Goal: Communication & Community: Answer question/provide support

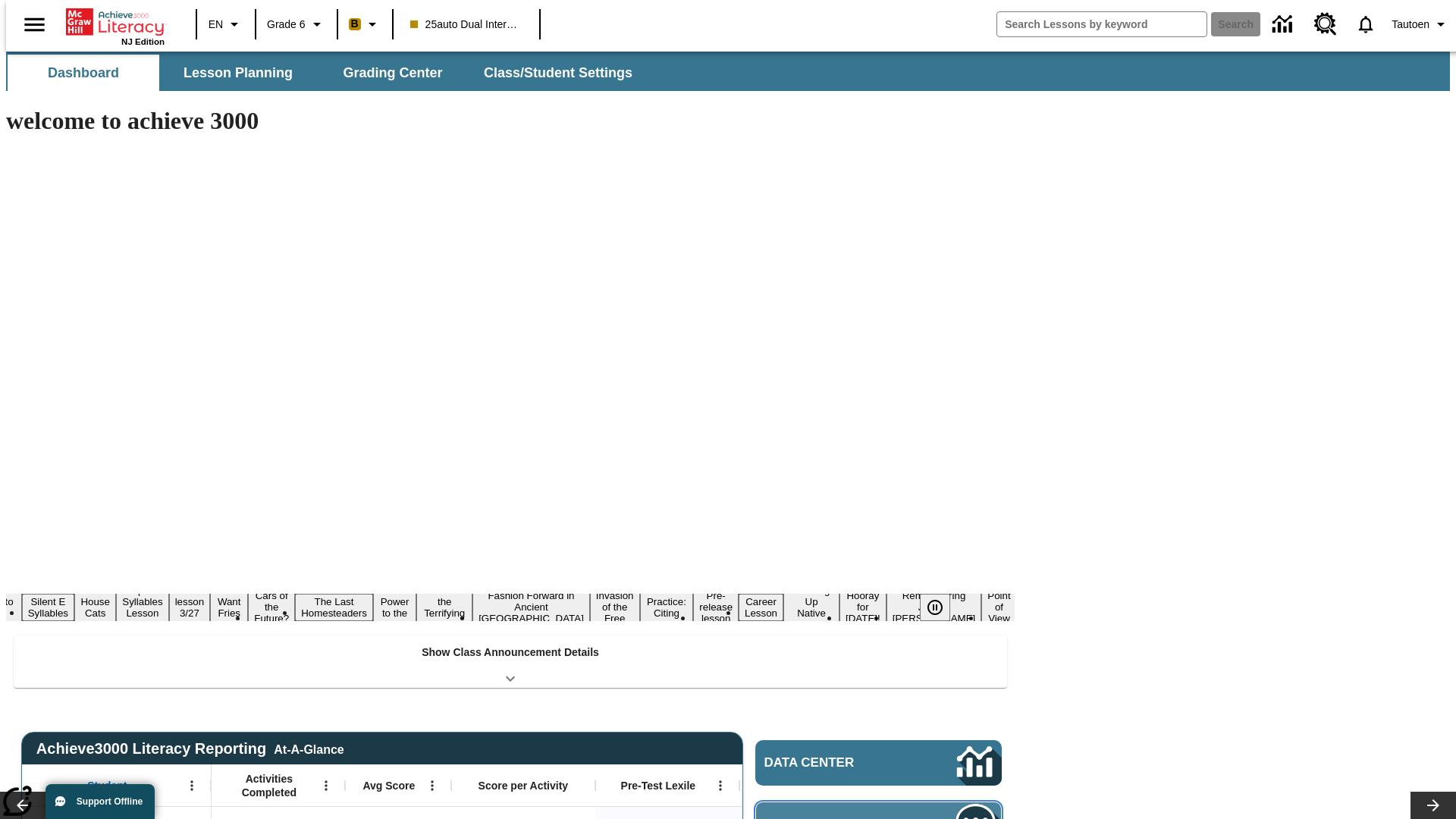
click at [883, 818] on span "Message Center" at bounding box center [838, 826] width 146 height 16
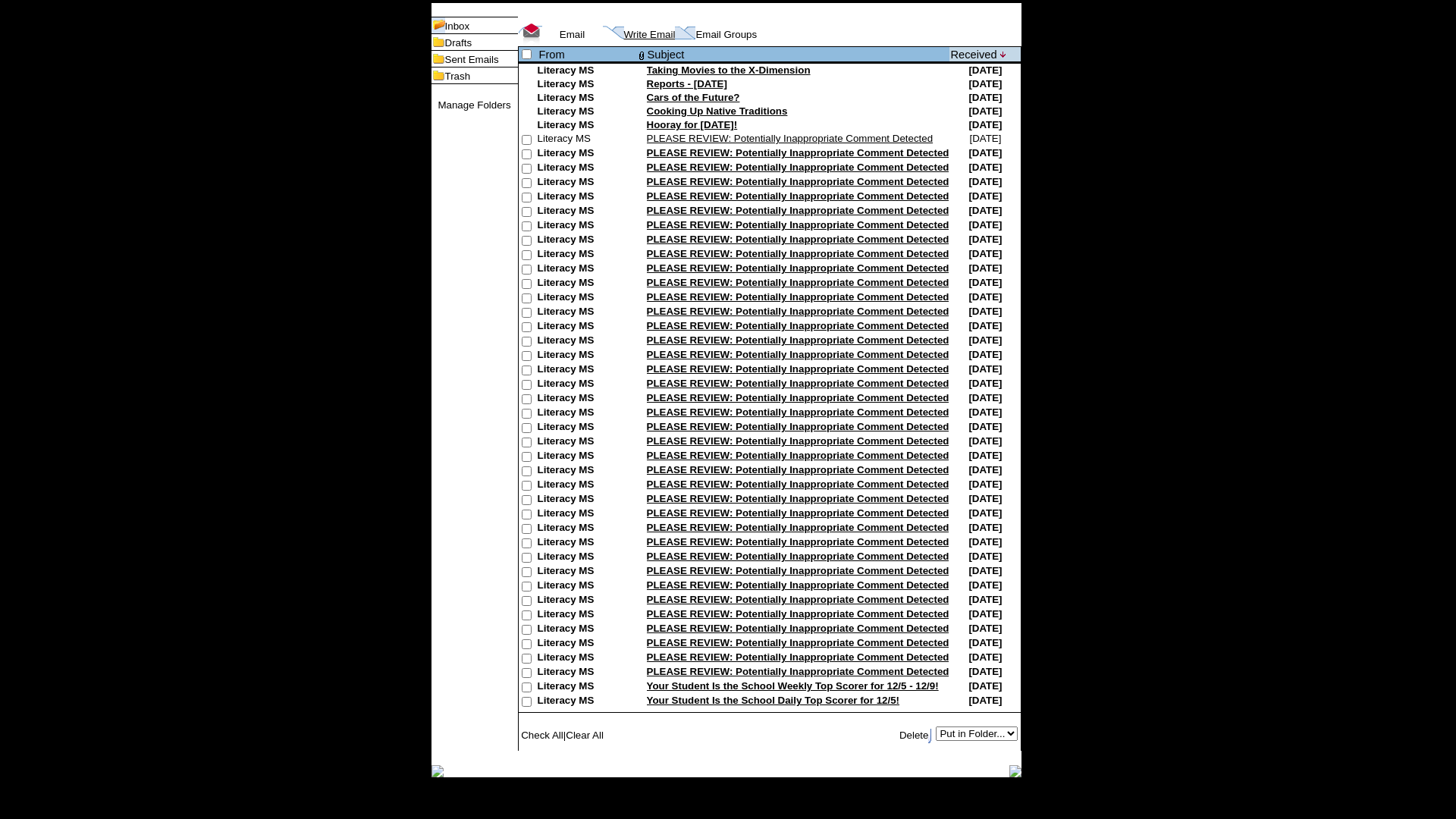
click at [627, 40] on link "Write Email" at bounding box center [649, 35] width 52 height 12
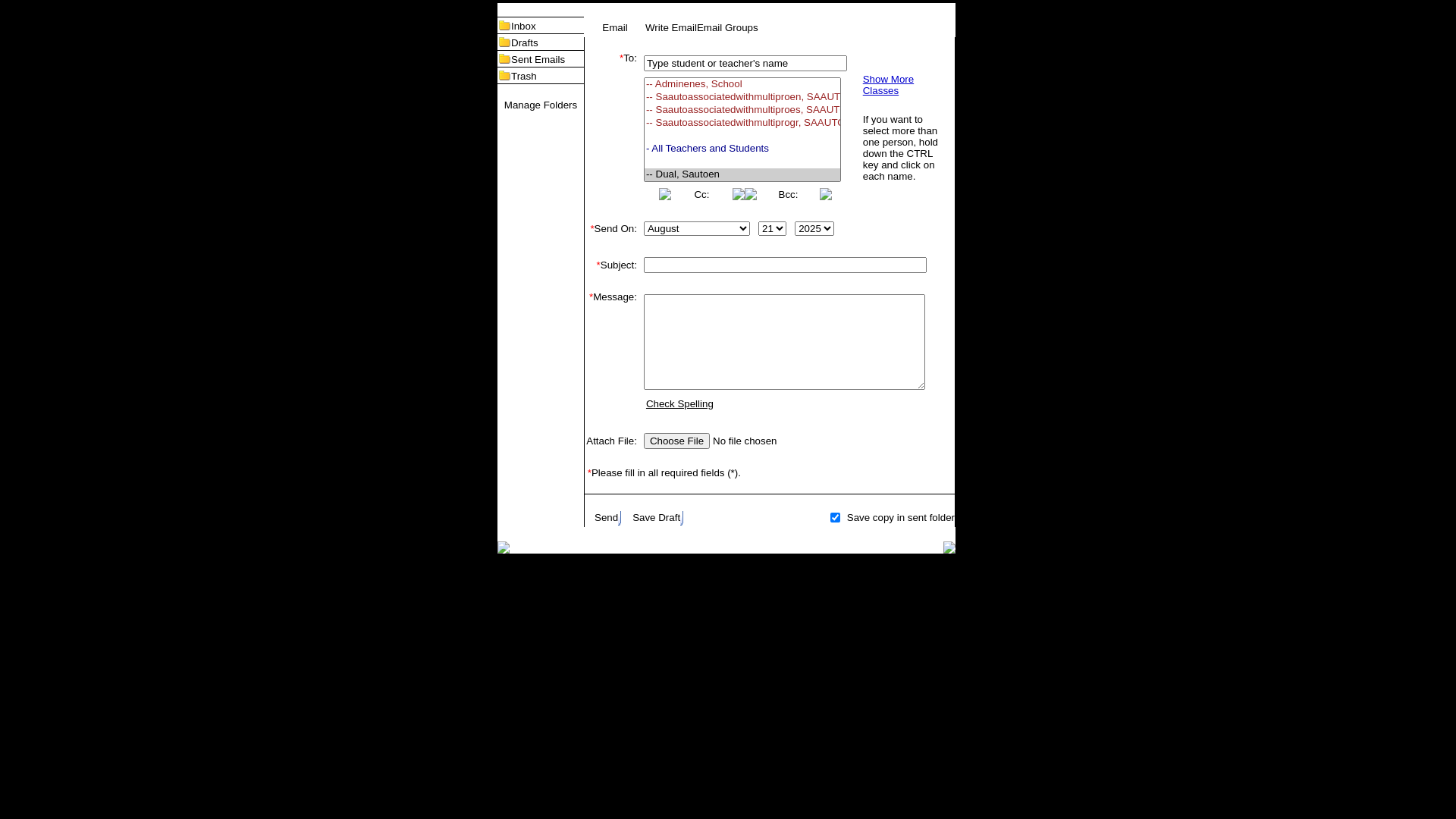
select select "U,21476361,1"
type input "Autotest-EedtsLRPTN"
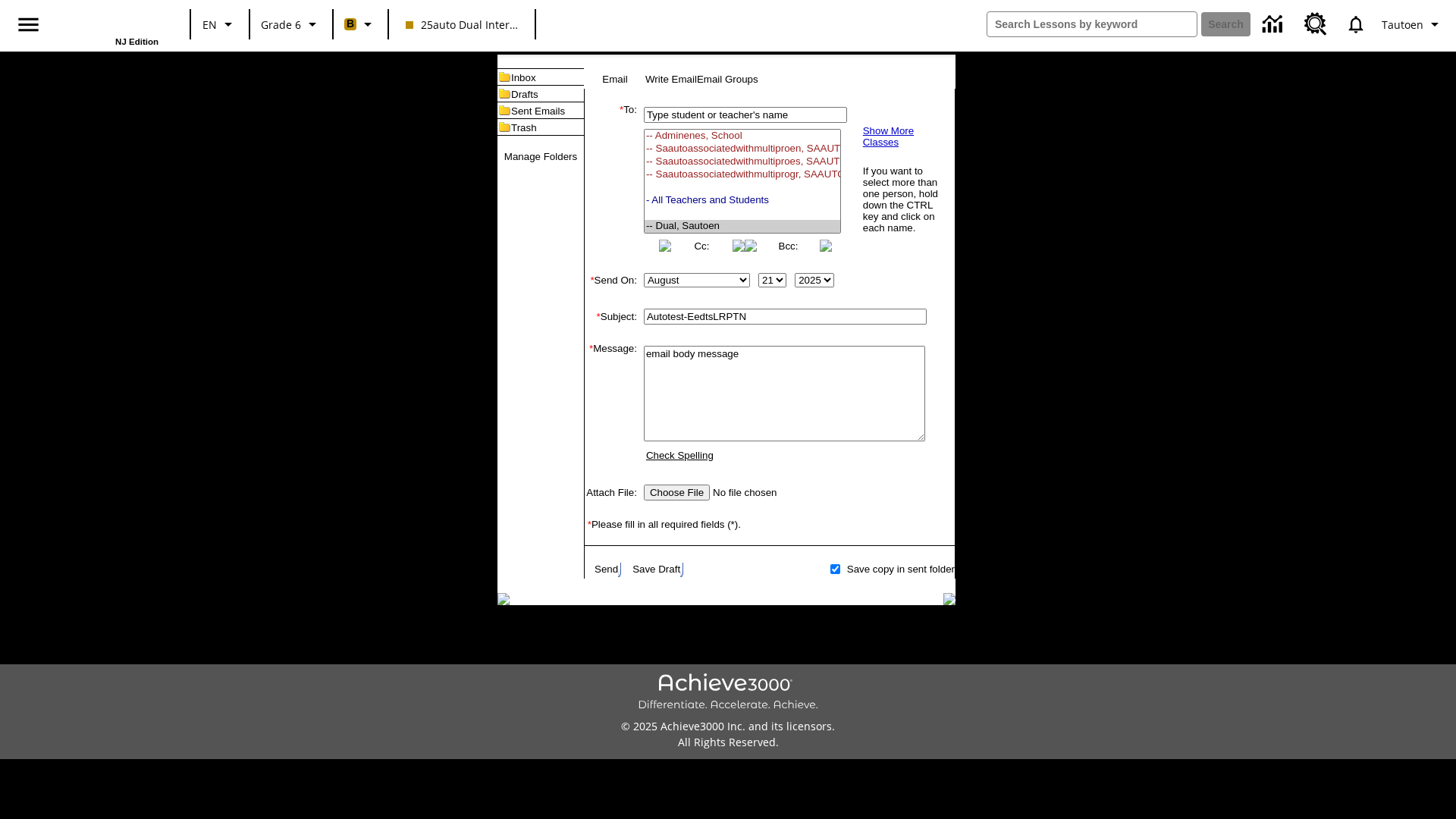
scroll to position [194, 0]
type textarea "email body message"
click at [607, 576] on link "Send" at bounding box center [606, 570] width 23 height 12
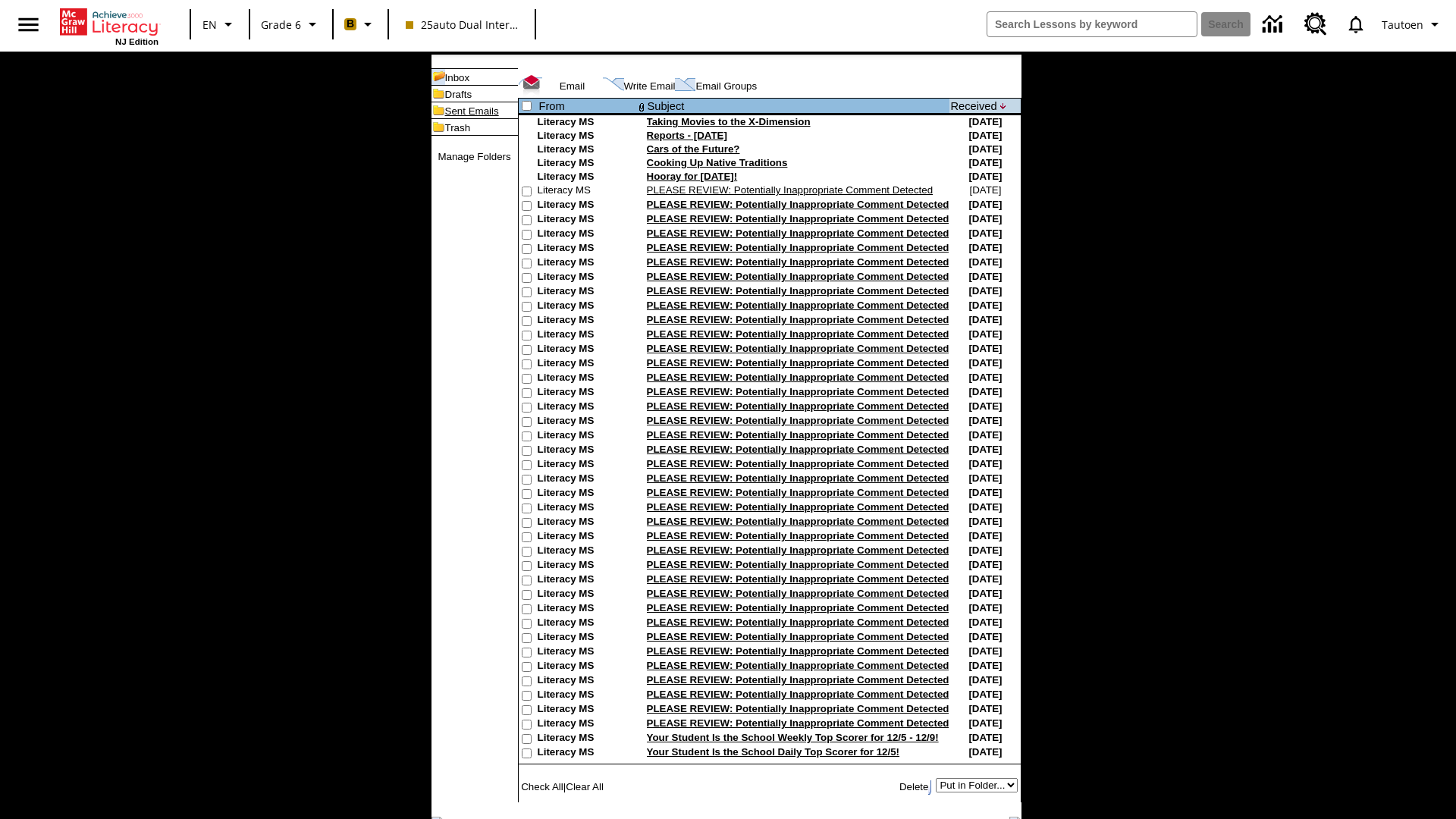
click at [448, 117] on link "Sent Emails" at bounding box center [471, 111] width 54 height 12
